Goal: Information Seeking & Learning: Learn about a topic

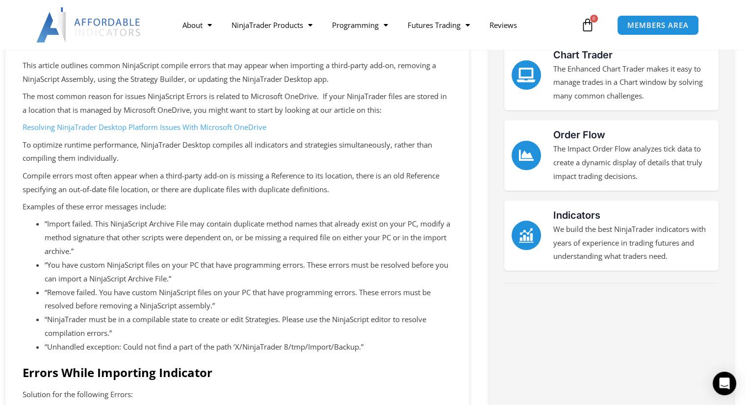
scroll to position [147, 0]
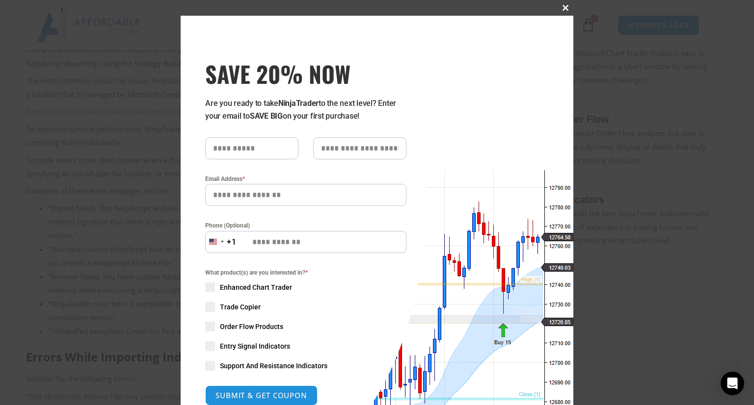
click at [560, 10] on span at bounding box center [565, 8] width 16 height 6
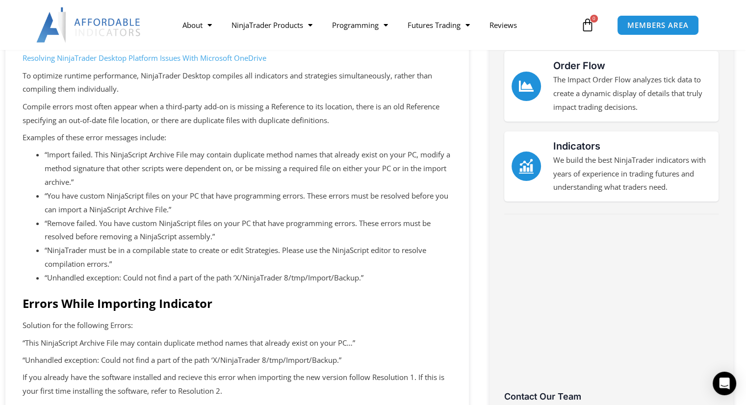
scroll to position [196, 0]
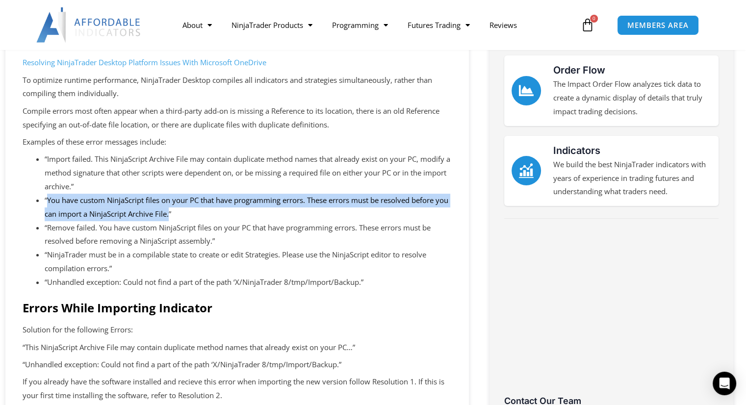
drag, startPoint x: 47, startPoint y: 202, endPoint x: 184, endPoint y: 210, distance: 136.7
click at [184, 210] on li "“You have custom NinjaScript files on your PC that have programming errors. The…" at bounding box center [248, 207] width 407 height 27
copy li "You have custom NinjaScript files on your PC that have programming errors. Thes…"
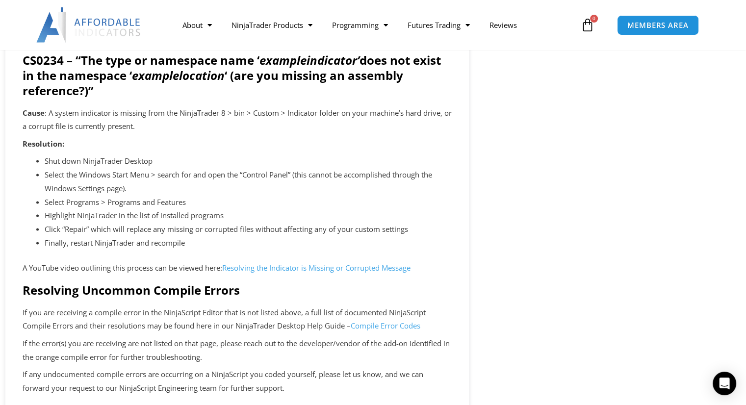
scroll to position [1963, 0]
